Goal: Entertainment & Leisure: Consume media (video, audio)

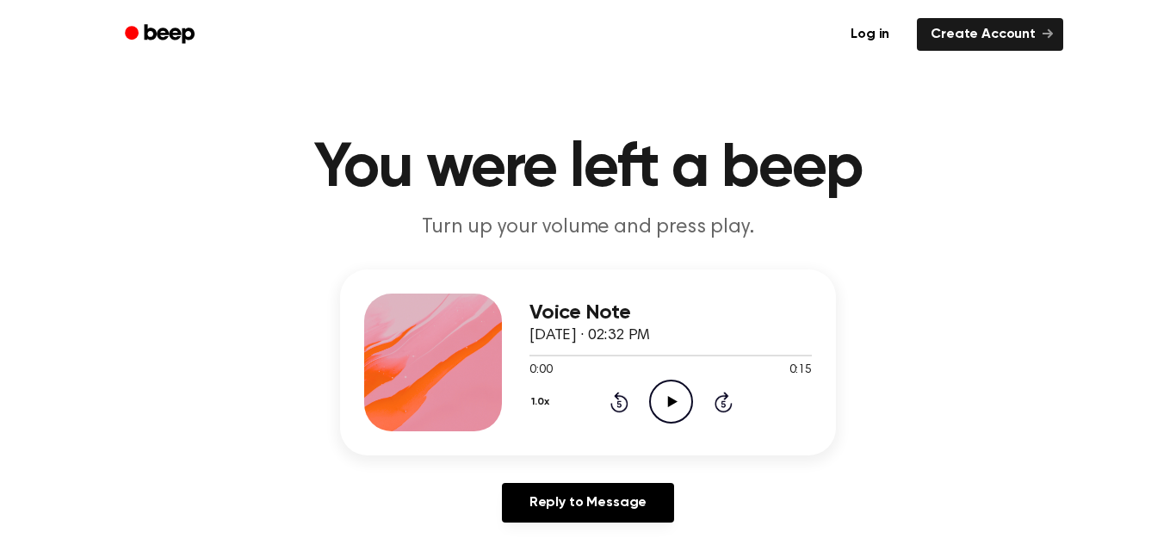
click at [671, 389] on icon "Play Audio" at bounding box center [671, 402] width 44 height 44
click at [684, 400] on icon "Play Audio" at bounding box center [671, 402] width 44 height 44
click at [662, 388] on icon "Play Audio" at bounding box center [671, 402] width 44 height 44
click at [654, 401] on icon "Play Audio" at bounding box center [671, 402] width 44 height 44
click at [665, 394] on icon "Play Audio" at bounding box center [671, 402] width 44 height 44
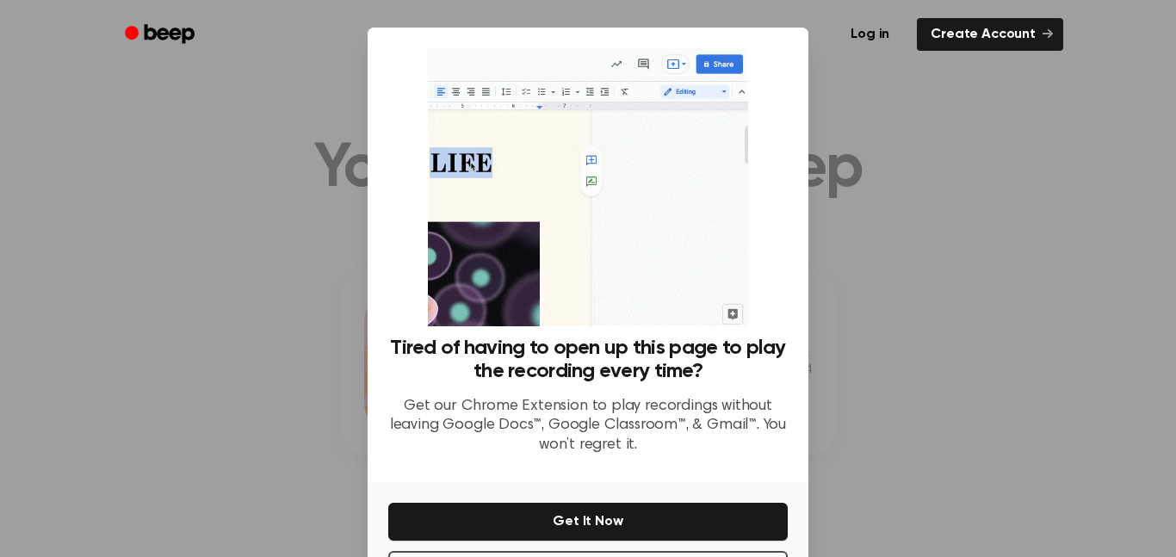
click at [847, 94] on div at bounding box center [588, 278] width 1176 height 557
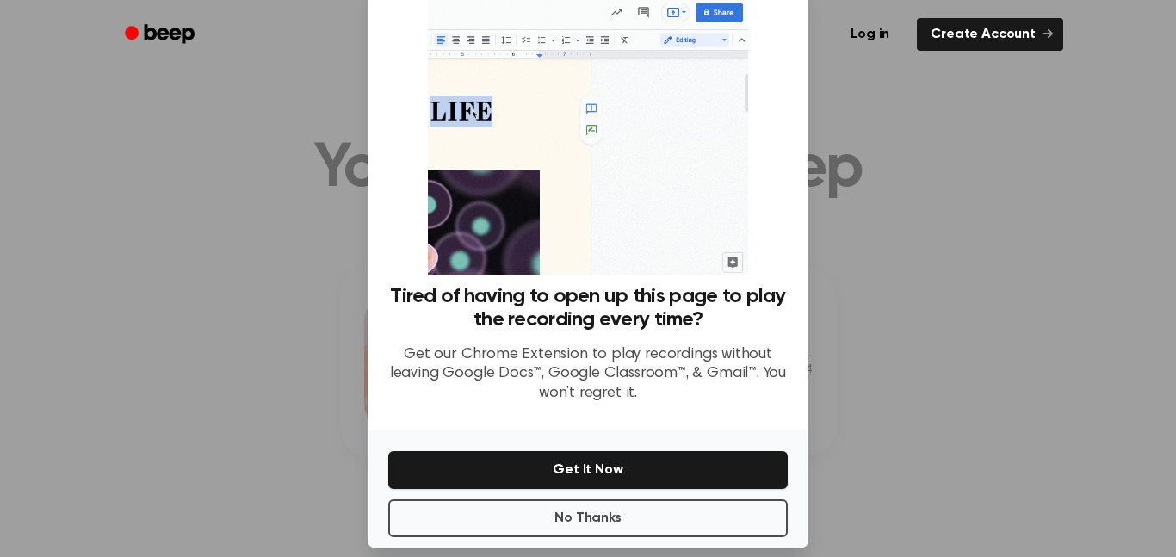
scroll to position [70, 0]
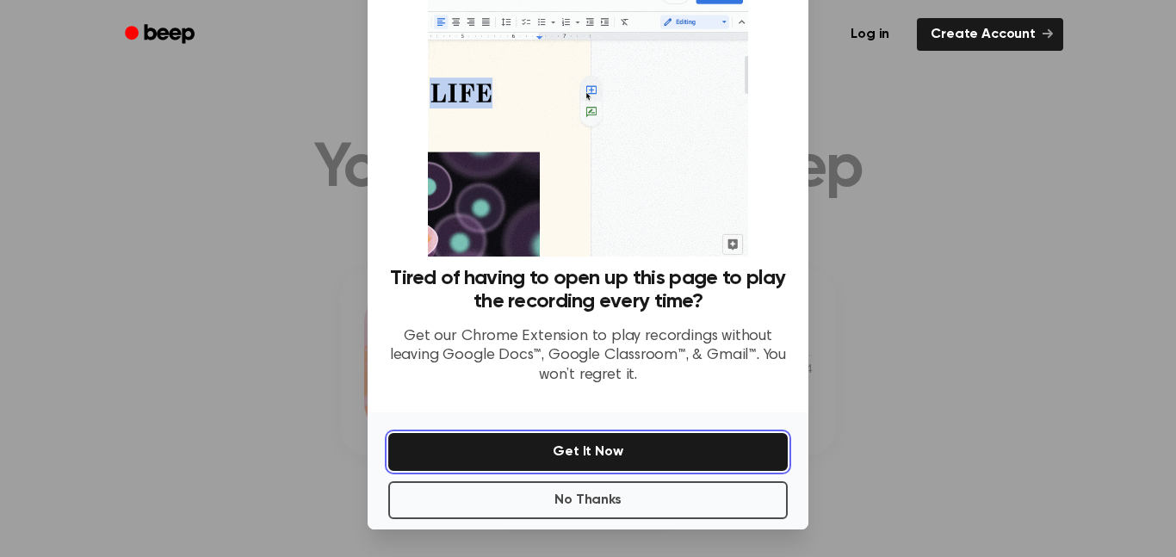
click at [601, 439] on button "Get It Now" at bounding box center [588, 452] width 400 height 38
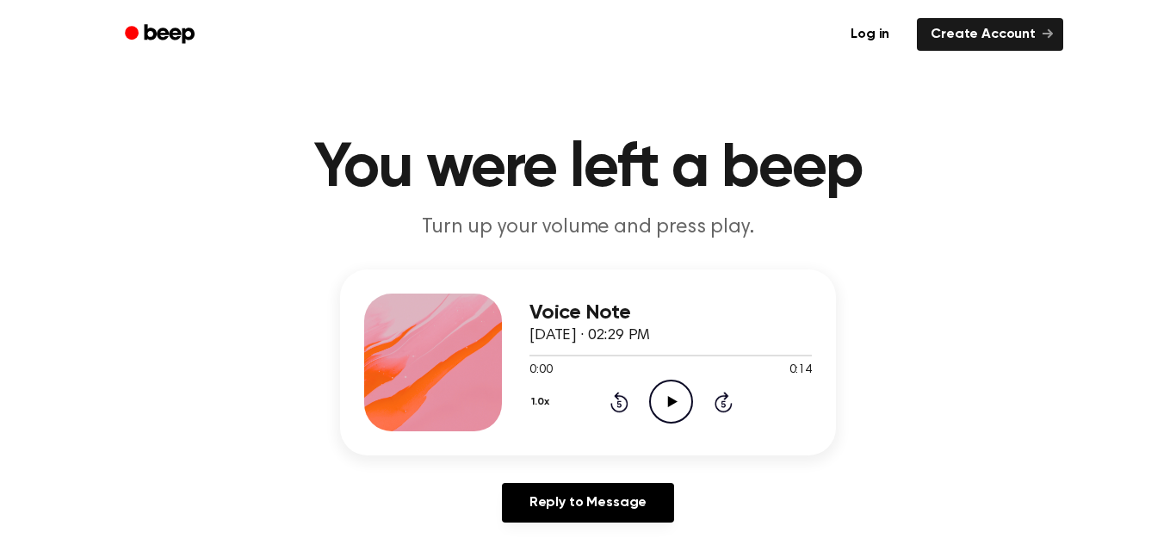
click at [683, 385] on circle at bounding box center [671, 402] width 42 height 42
click at [677, 406] on icon "Play Audio" at bounding box center [671, 402] width 44 height 44
click at [659, 405] on icon "Play Audio" at bounding box center [671, 402] width 44 height 44
click at [688, 406] on icon "Play Audio" at bounding box center [671, 402] width 44 height 44
